Goal: Task Accomplishment & Management: Manage account settings

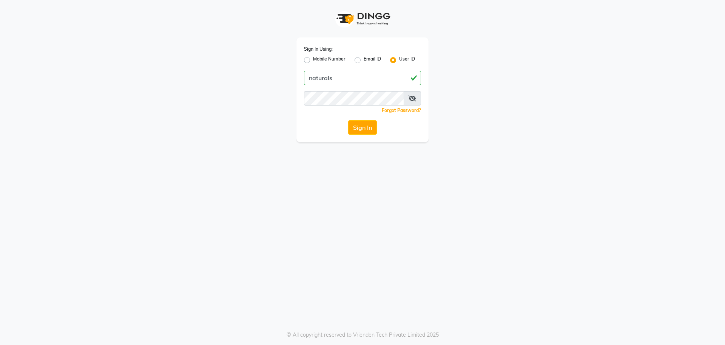
type input "naturals"
click at [365, 128] on button "Sign In" at bounding box center [362, 127] width 29 height 14
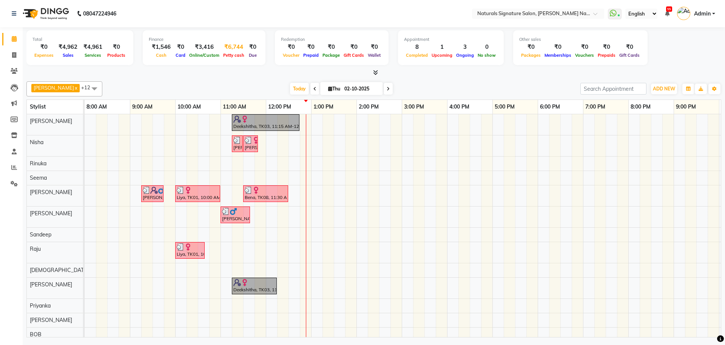
click at [230, 55] on span "Petty cash" at bounding box center [233, 55] width 25 height 5
select select "5122"
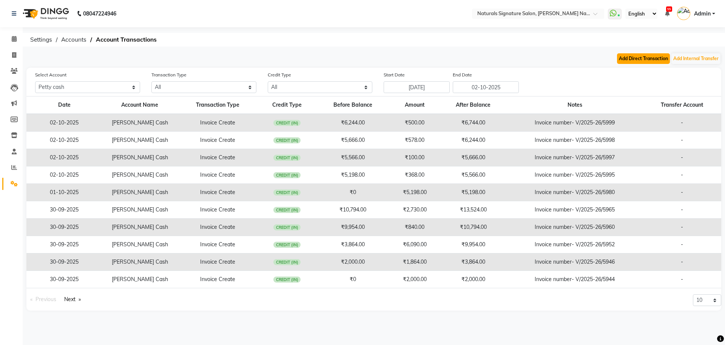
click at [648, 60] on button "Add Direct Transaction" at bounding box center [643, 58] width 53 height 11
select select "direct"
select select "5122"
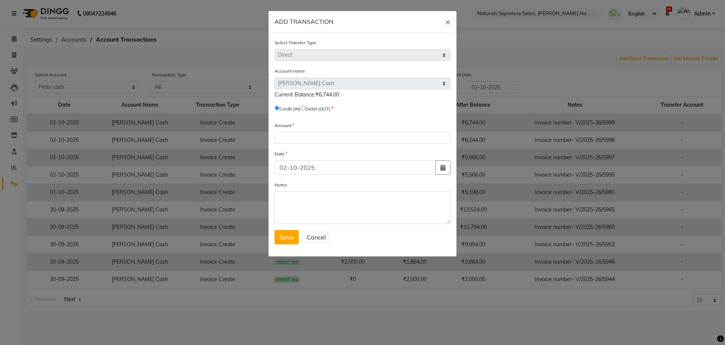
click at [306, 107] on input "radio" at bounding box center [303, 107] width 5 height 5
radio input "true"
click at [287, 141] on input "number" at bounding box center [363, 138] width 176 height 12
type input "5198"
click at [287, 169] on input "02-10-2025" at bounding box center [355, 167] width 161 height 14
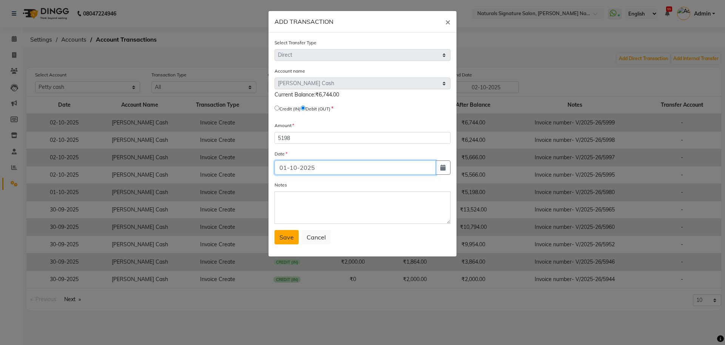
type input "01-10-2025"
click at [289, 242] on button "Save" at bounding box center [287, 237] width 24 height 14
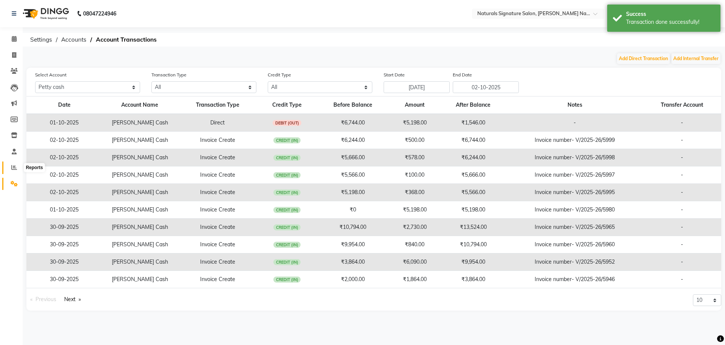
click at [12, 165] on icon at bounding box center [14, 167] width 6 height 6
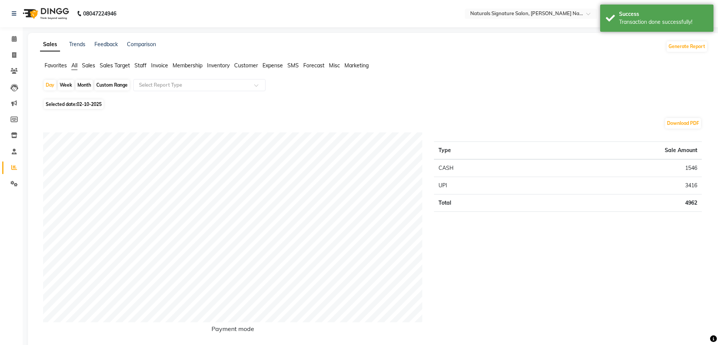
click at [141, 67] on span "Staff" at bounding box center [140, 65] width 12 height 7
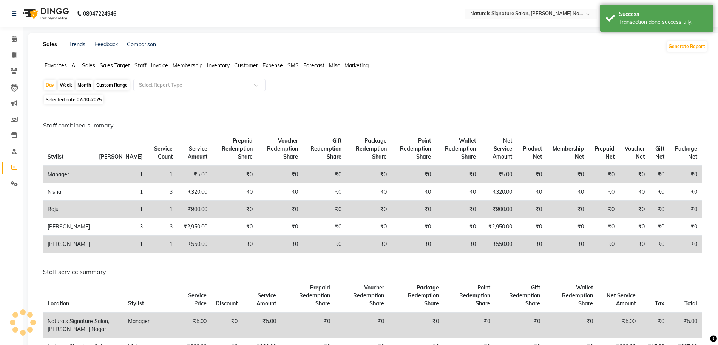
click at [85, 99] on span "02-10-2025" at bounding box center [89, 100] width 25 height 6
select select "10"
select select "2025"
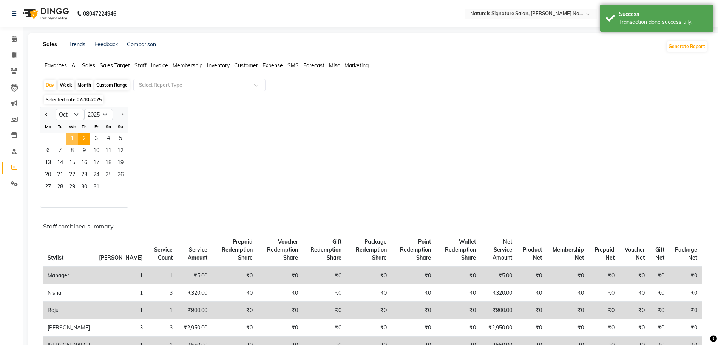
click at [75, 141] on span "1" at bounding box center [72, 139] width 12 height 12
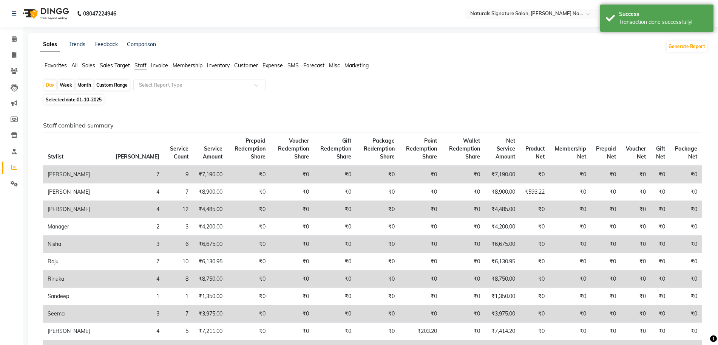
click at [342, 87] on div "Day Week Month Custom Range Select Report Type" at bounding box center [374, 86] width 662 height 14
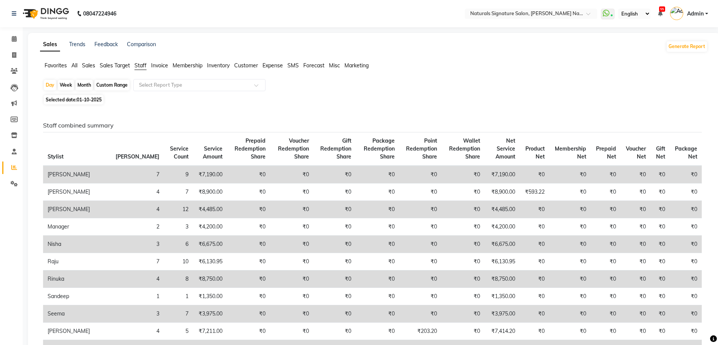
click at [400, 87] on div "Day Week Month Custom Range Select Report Type" at bounding box center [374, 86] width 662 height 14
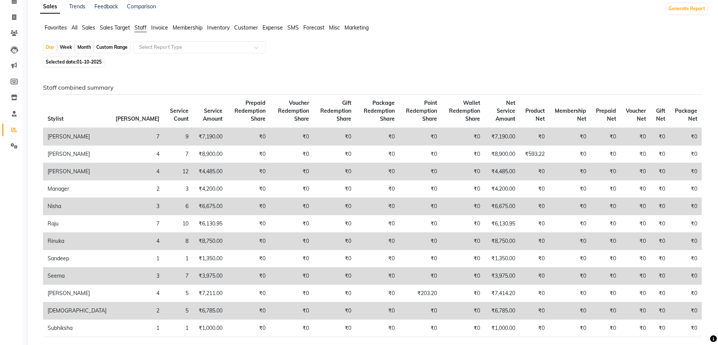
scroll to position [57, 0]
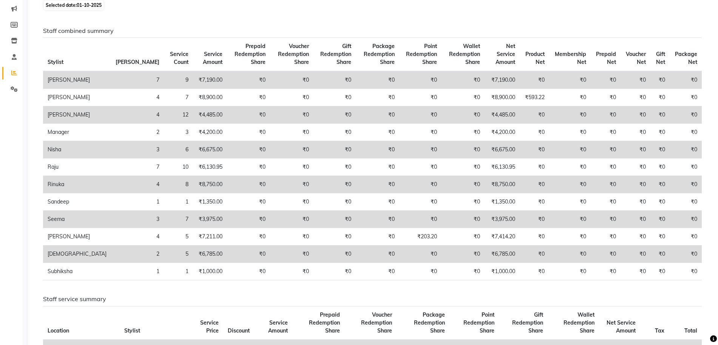
scroll to position [113, 0]
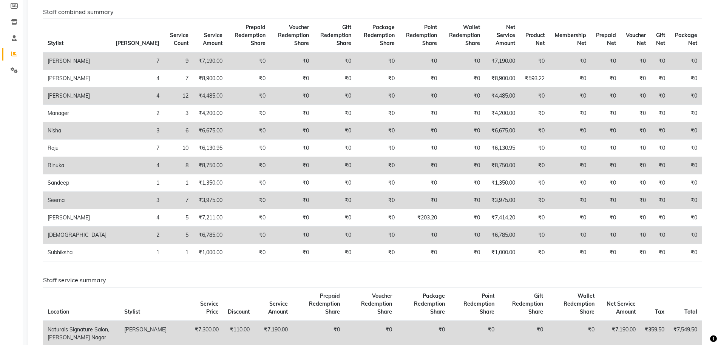
click at [193, 127] on td "₹6,675.00" at bounding box center [210, 130] width 34 height 17
click at [227, 124] on td "₹0" at bounding box center [248, 130] width 43 height 17
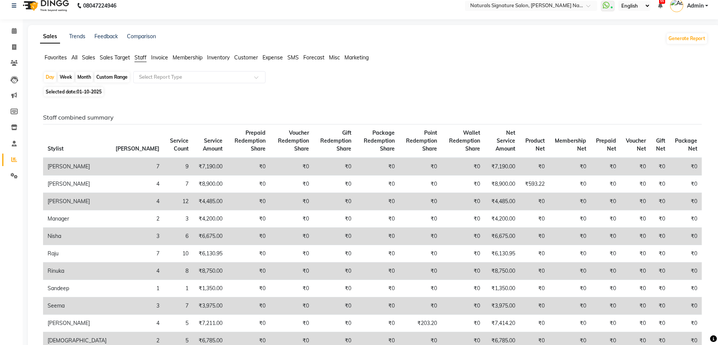
scroll to position [0, 0]
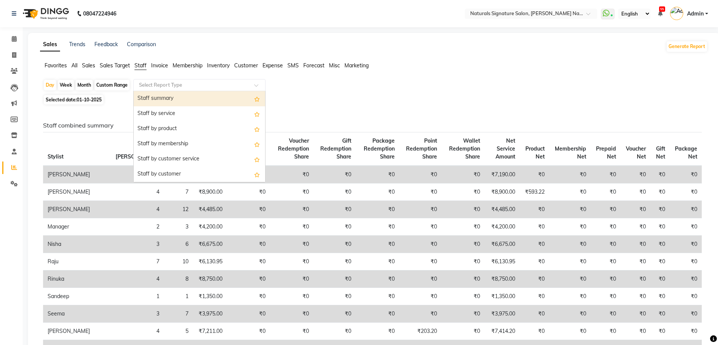
click at [199, 82] on input "text" at bounding box center [192, 85] width 109 height 8
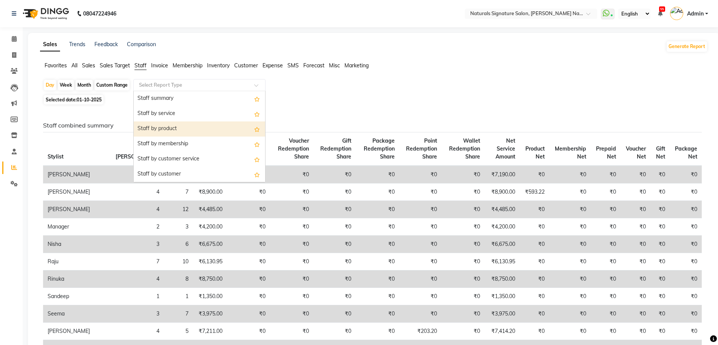
click at [184, 129] on div "Staff by product" at bounding box center [199, 128] width 131 height 15
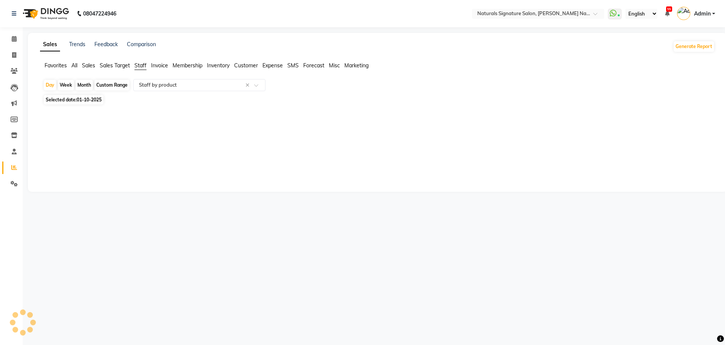
click at [184, 129] on div "Sales Trends Feedback Comparison Generate Report Favorites All Sales Sales Targ…" at bounding box center [377, 112] width 699 height 159
select select "full_report"
select select "csv"
click at [142, 194] on div at bounding box center [372, 254] width 659 height 264
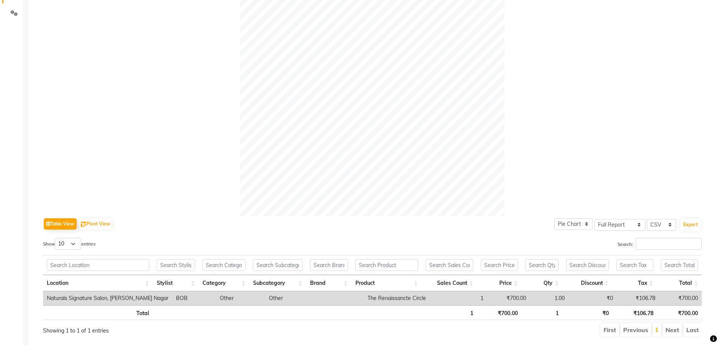
scroll to position [195, 0]
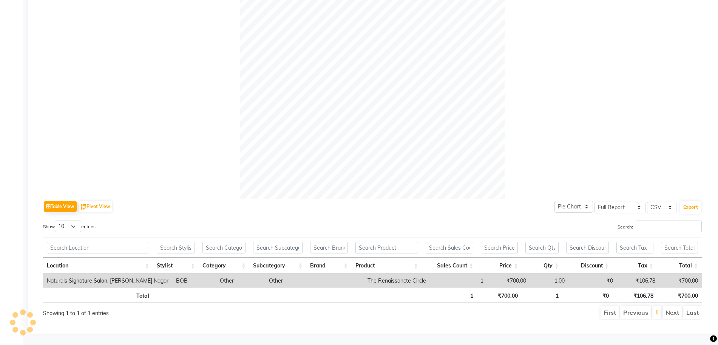
click at [175, 153] on div at bounding box center [372, 66] width 659 height 264
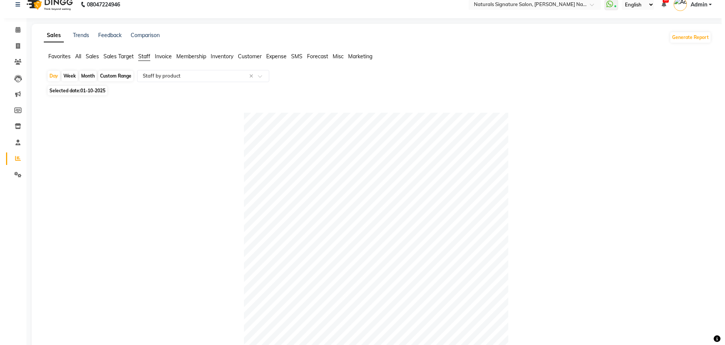
scroll to position [0, 0]
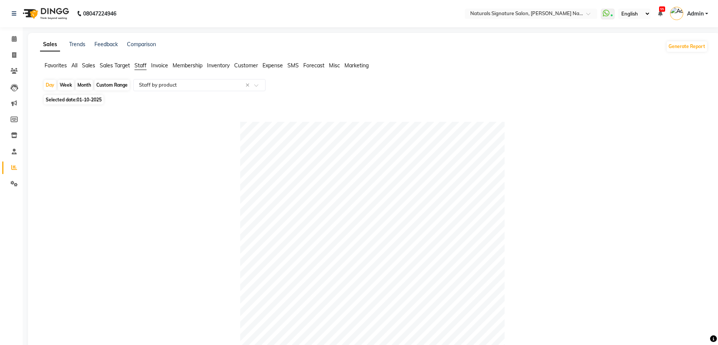
click at [21, 12] on img at bounding box center [45, 13] width 52 height 21
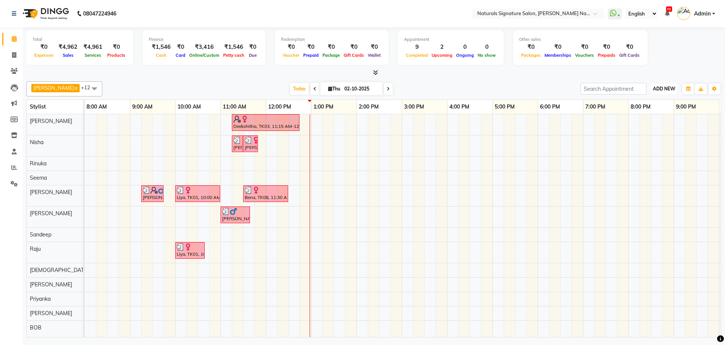
click at [669, 90] on span "ADD NEW" at bounding box center [664, 89] width 22 height 6
click at [657, 125] on link "Add Expense" at bounding box center [647, 123] width 60 height 10
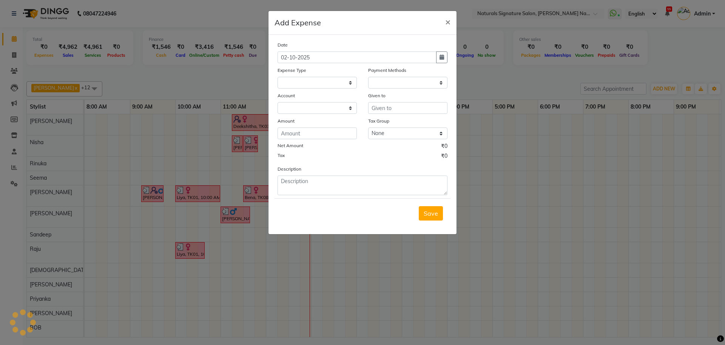
select select "1"
select select "5122"
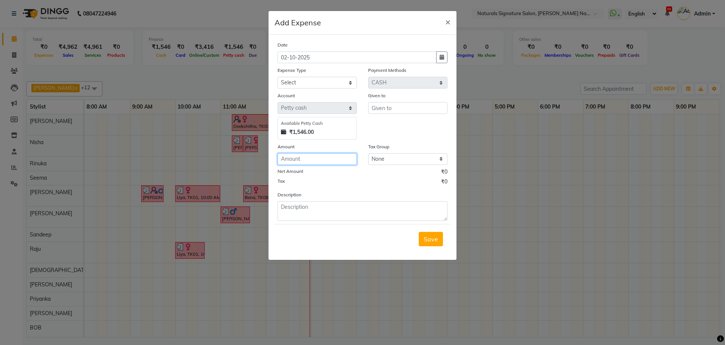
click at [306, 160] on input "number" at bounding box center [317, 159] width 79 height 12
type input "50"
click at [388, 100] on div "Given to" at bounding box center [407, 96] width 79 height 11
click at [386, 105] on input "text" at bounding box center [407, 108] width 79 height 12
type input "C ash"
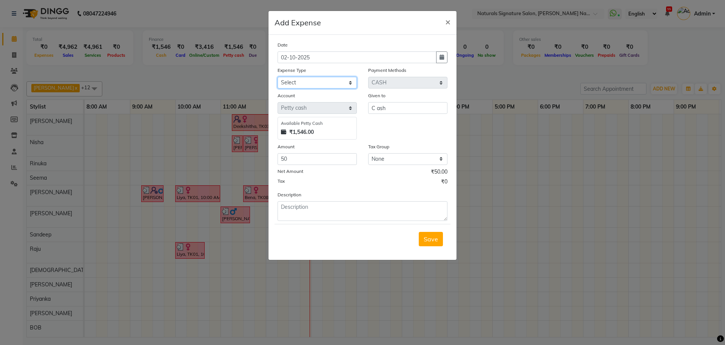
click at [311, 82] on select "Select Advance Salary Bank charges Car maintenance Cash transfer to bank Cash t…" at bounding box center [317, 83] width 79 height 12
select select "18229"
click at [278, 77] on select "Select Advance Salary Bank charges Car maintenance Cash transfer to bank Cash t…" at bounding box center [317, 83] width 79 height 12
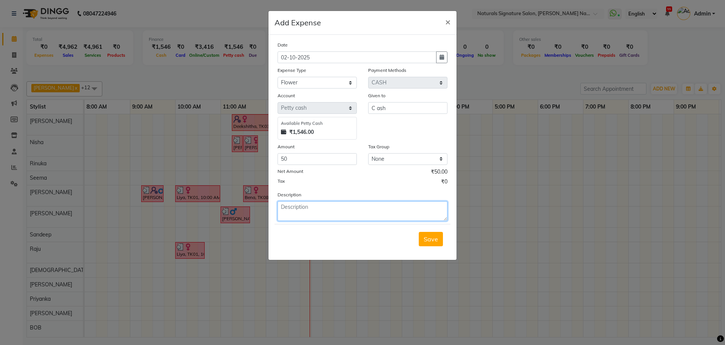
click at [322, 207] on textarea at bounding box center [363, 211] width 170 height 20
type textarea "Flower"
click at [431, 230] on div "Save" at bounding box center [363, 239] width 176 height 30
click at [430, 239] on span "Save" at bounding box center [431, 239] width 14 height 8
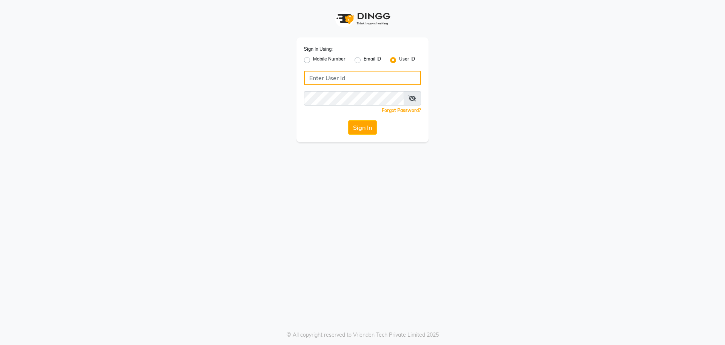
click at [318, 78] on input "Username" at bounding box center [362, 78] width 117 height 14
type input "evitas"
click at [318, 106] on div "Forgot Password?" at bounding box center [362, 110] width 117 height 8
click at [366, 130] on button "Sign In" at bounding box center [362, 127] width 29 height 14
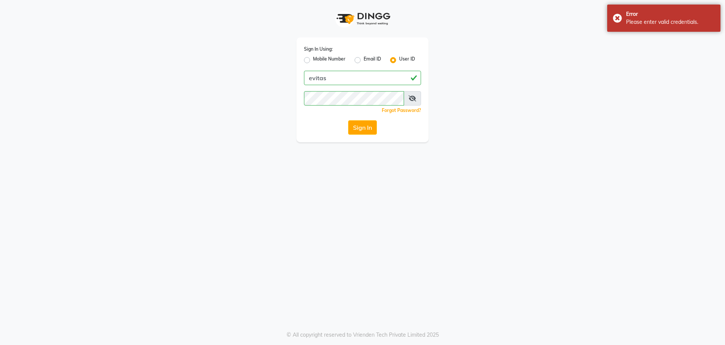
click at [408, 99] on span at bounding box center [412, 98] width 17 height 14
click at [411, 101] on icon at bounding box center [413, 98] width 8 height 6
click at [367, 131] on button "Sign In" at bounding box center [362, 127] width 29 height 14
